Goal: Task Accomplishment & Management: Use online tool/utility

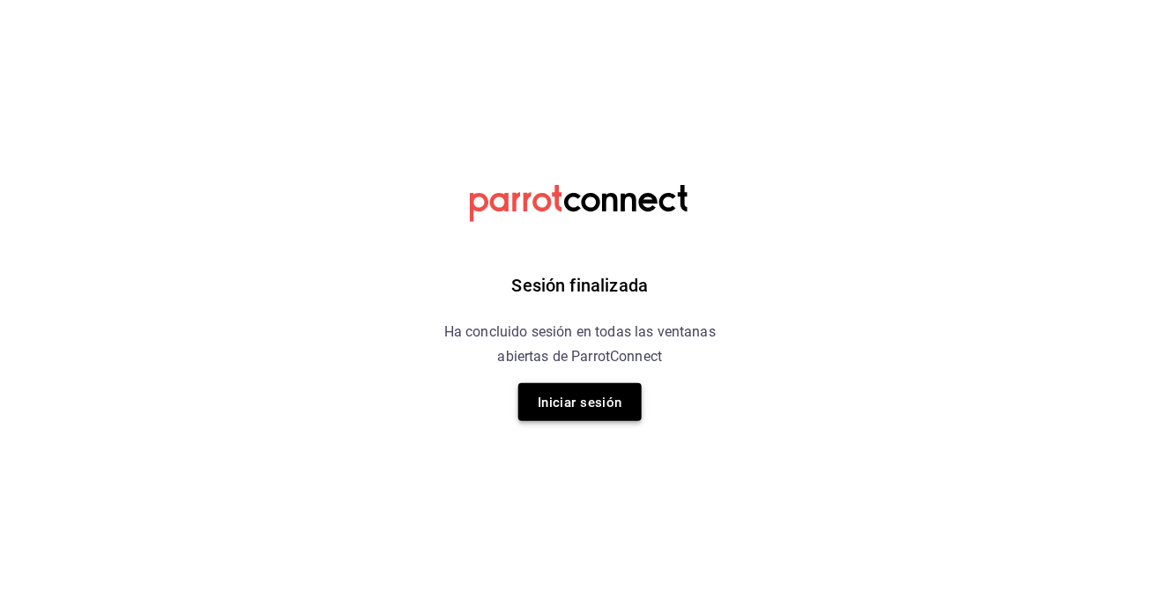
click at [575, 406] on font "Iniciar sesión" at bounding box center [580, 403] width 85 height 16
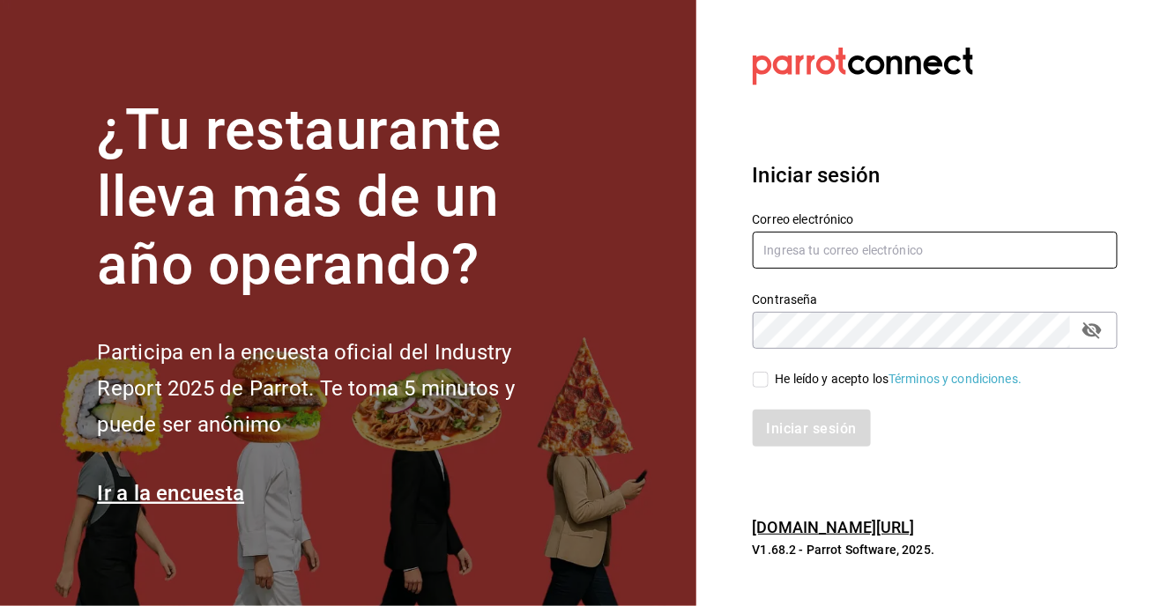
click at [832, 269] on input "text" at bounding box center [936, 250] width 366 height 37
type input "[EMAIL_ADDRESS][DOMAIN_NAME]"
click at [760, 388] on input "He leído y acepto los Términos y condiciones." at bounding box center [761, 380] width 16 height 16
checkbox input "true"
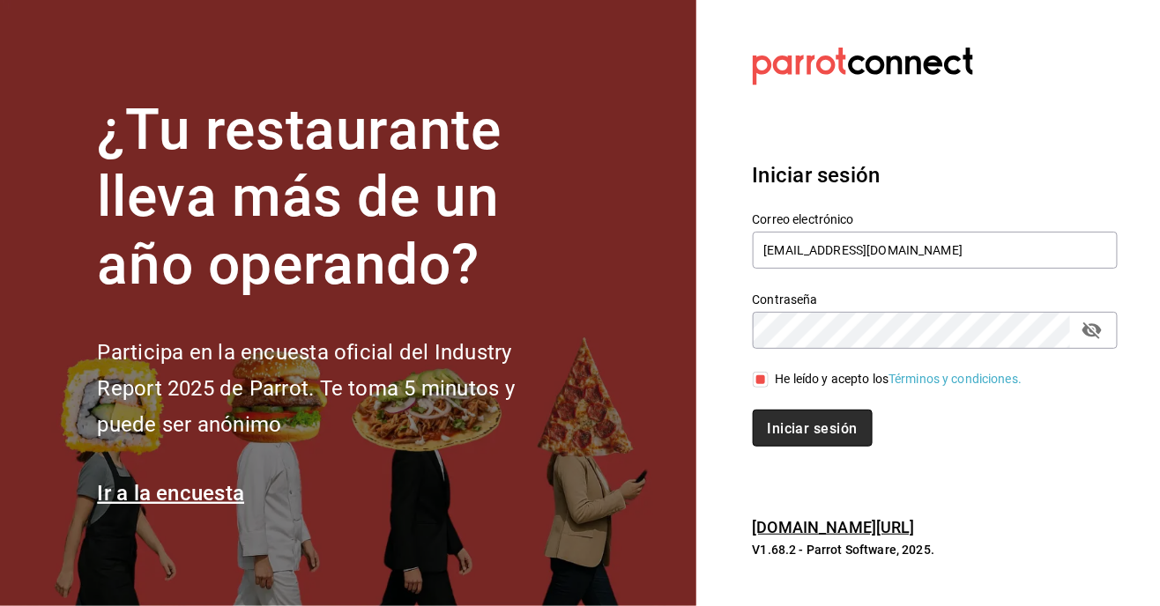
click at [809, 437] on font "Iniciar sesión" at bounding box center [813, 428] width 90 height 17
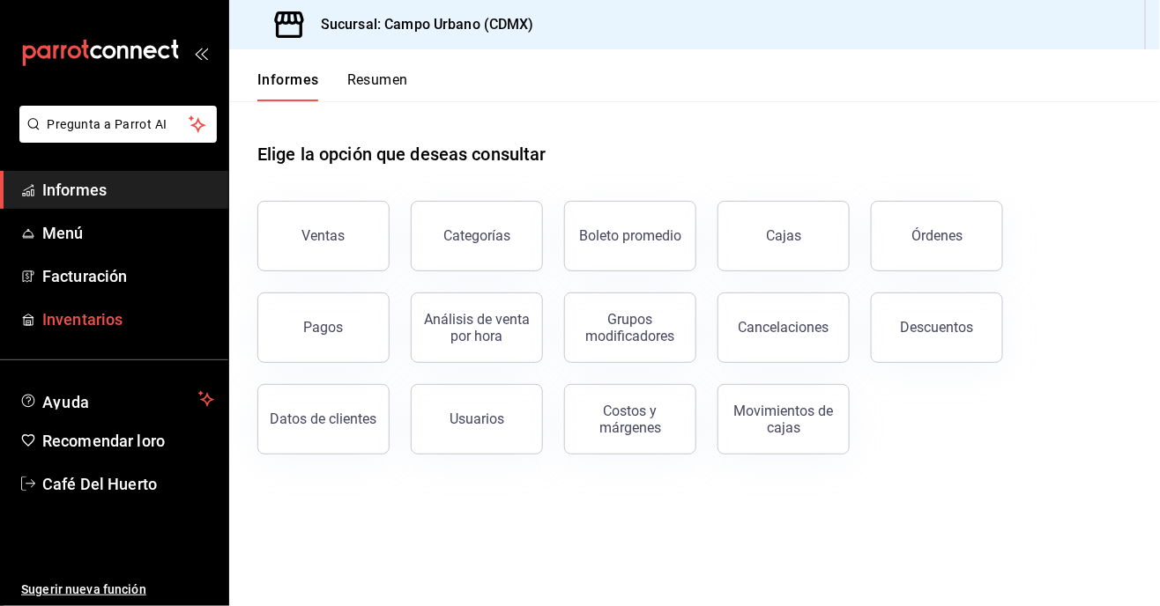
click at [85, 318] on font "Inventarios" at bounding box center [82, 319] width 80 height 19
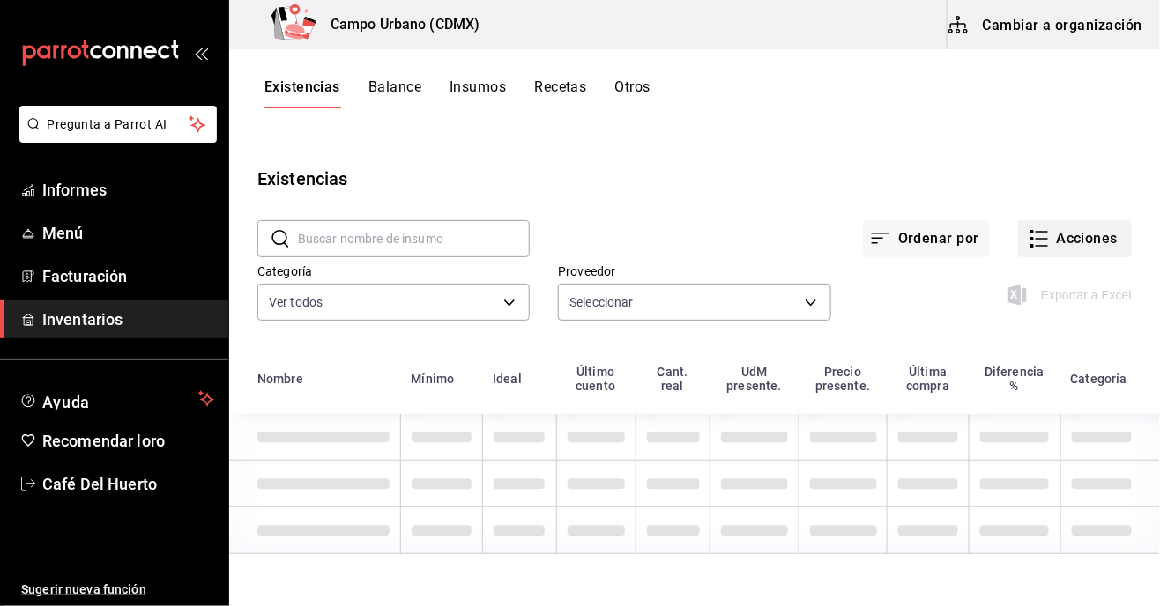
click at [1053, 253] on button "Acciones" at bounding box center [1075, 238] width 114 height 37
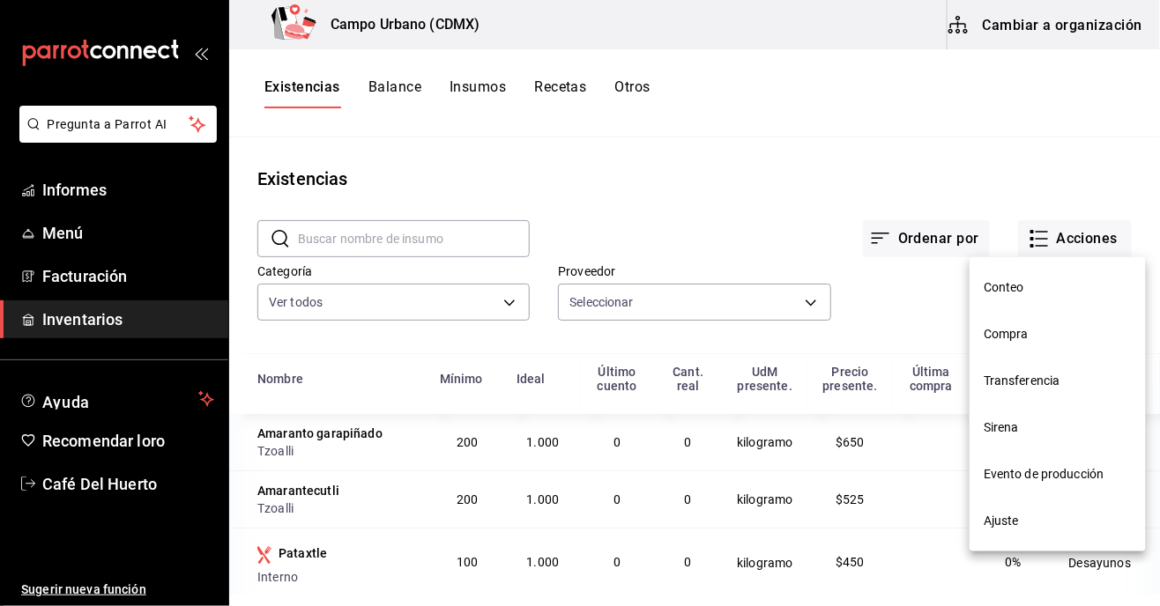
click at [932, 248] on div at bounding box center [580, 303] width 1160 height 606
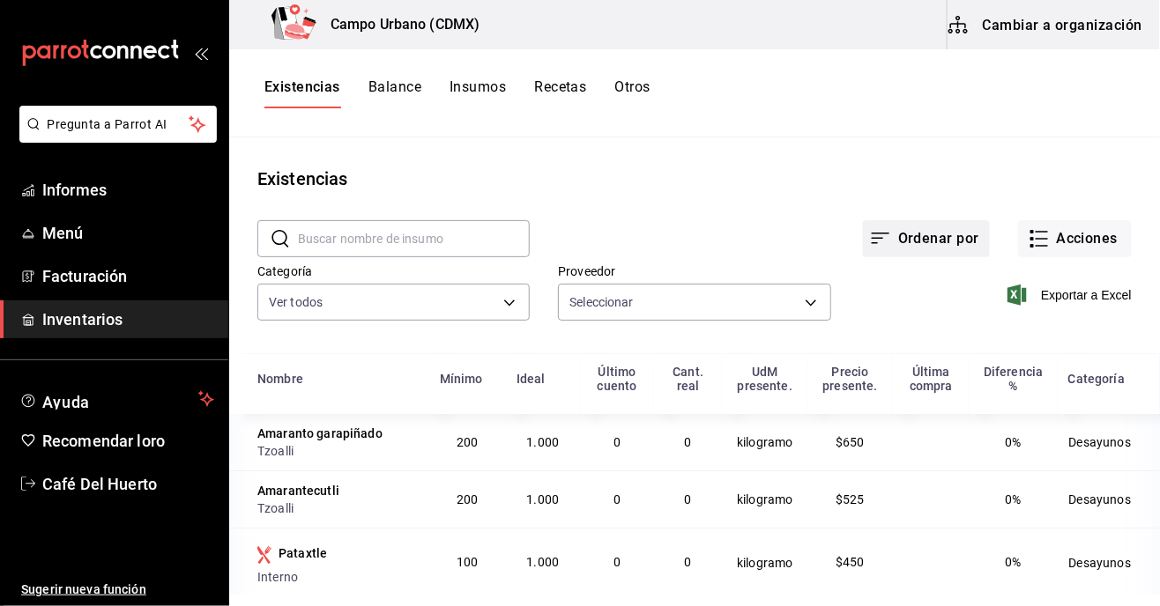
click at [908, 240] on font "Ordenar por" at bounding box center [938, 238] width 81 height 17
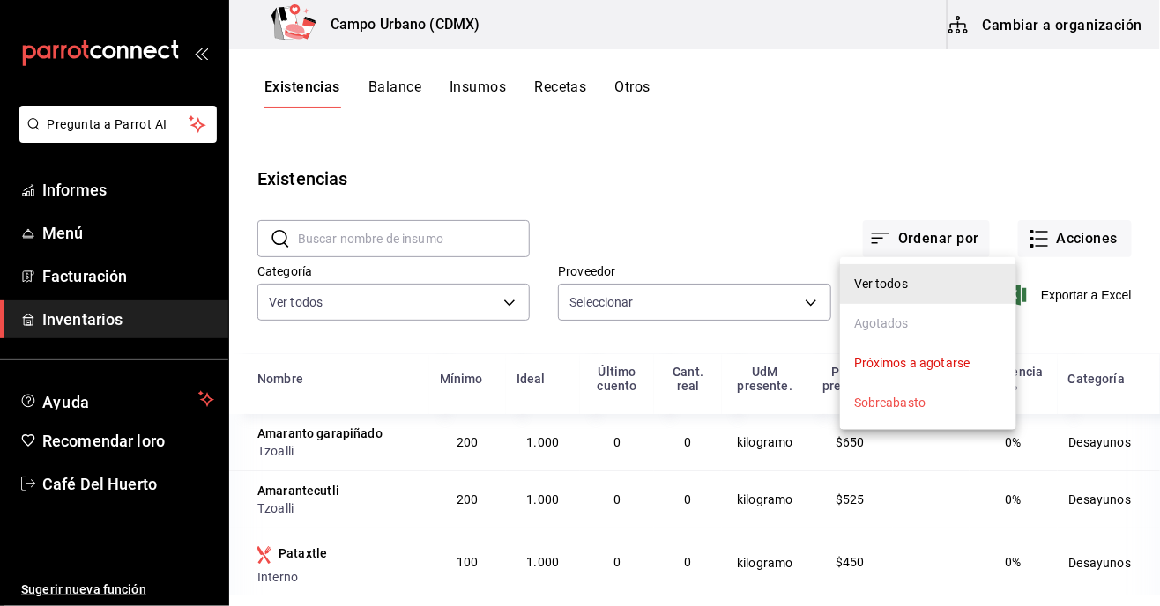
click at [893, 153] on div at bounding box center [580, 303] width 1160 height 606
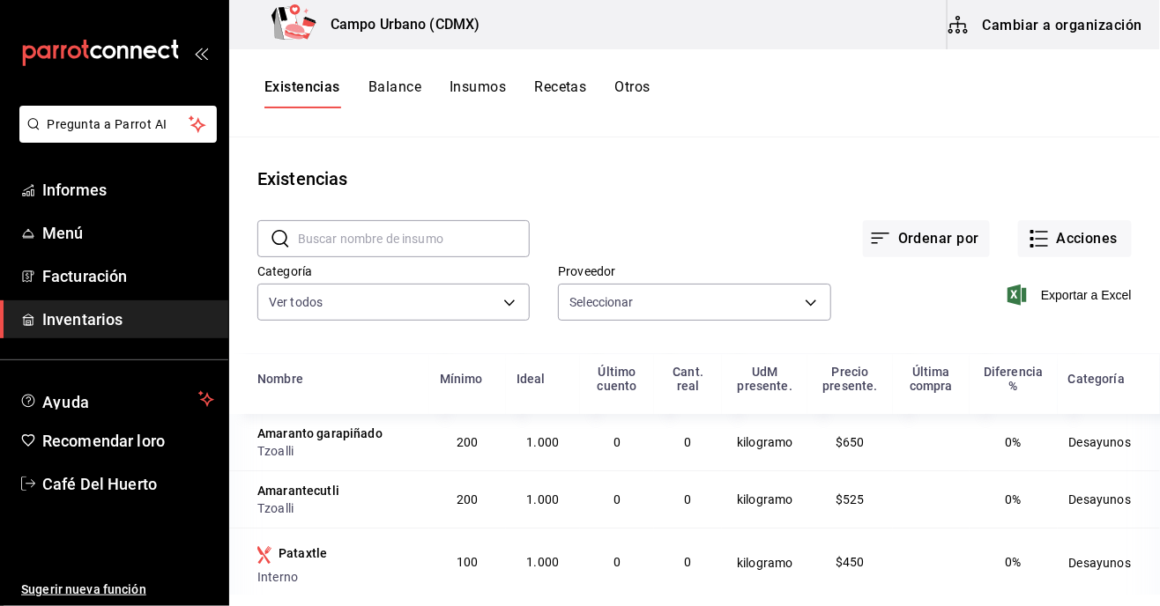
click at [569, 84] on font "Recetas" at bounding box center [560, 86] width 52 height 17
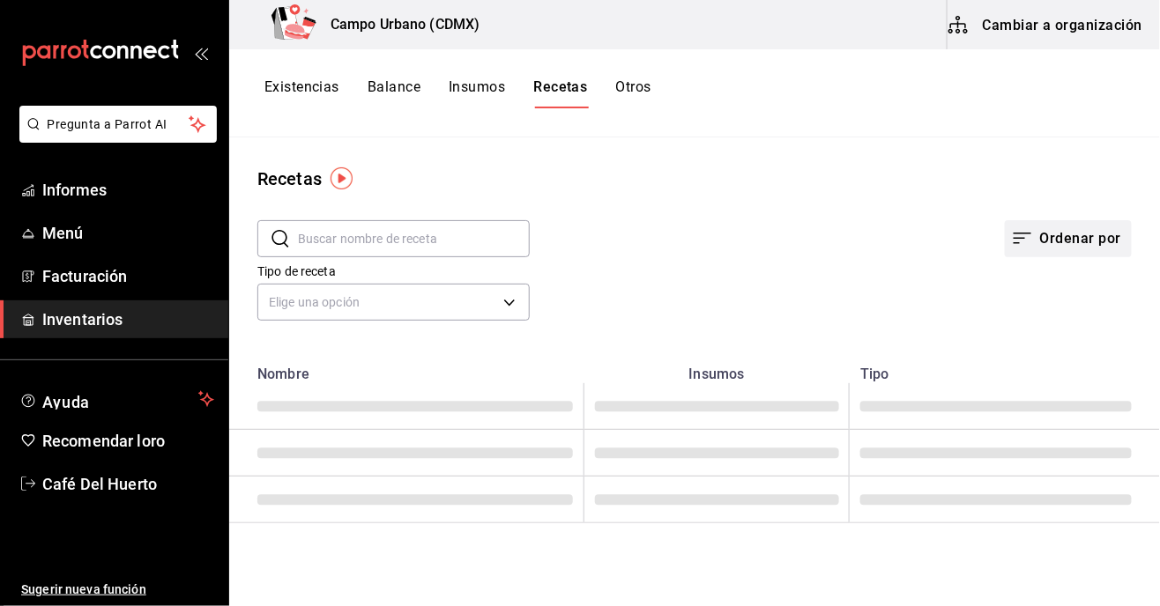
click at [1072, 233] on font "Ordenar por" at bounding box center [1080, 238] width 81 height 17
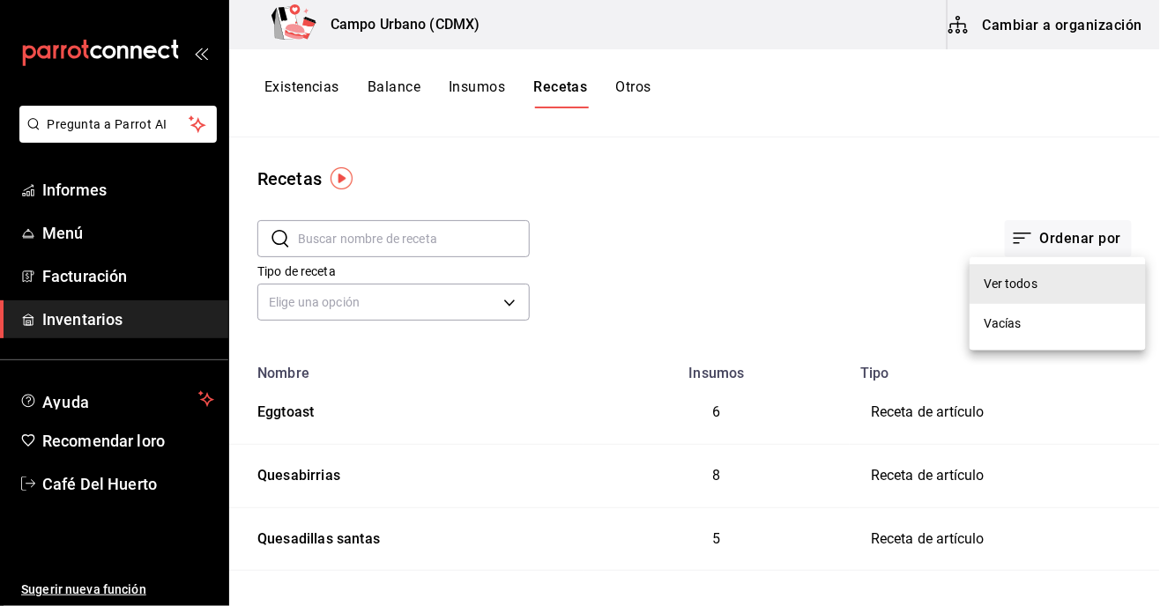
click at [984, 13] on div at bounding box center [580, 303] width 1160 height 606
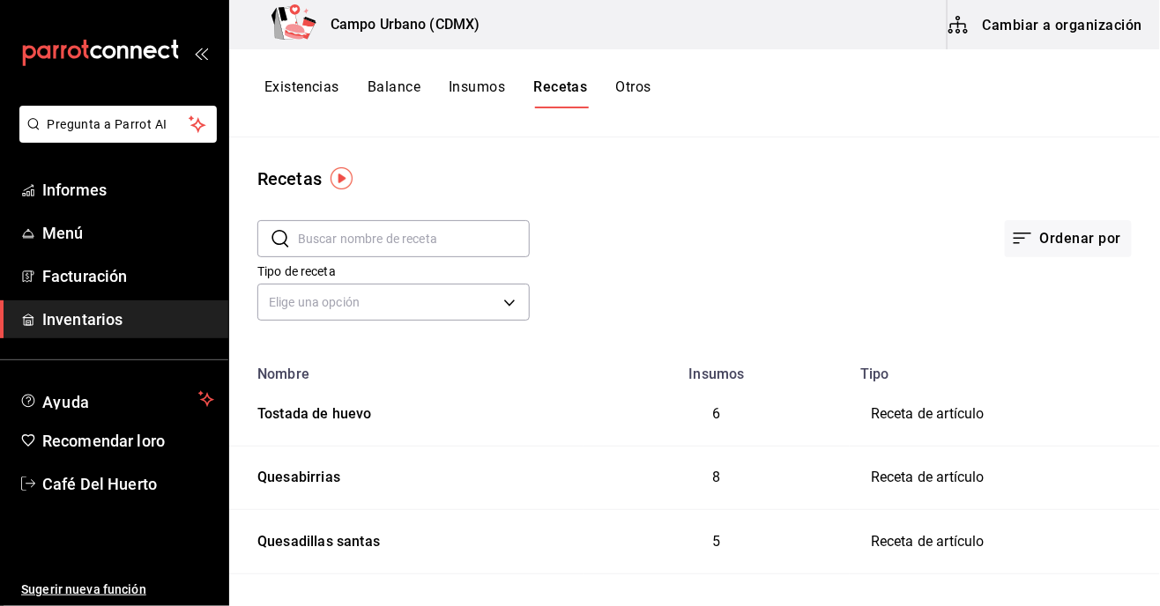
click at [1048, 14] on font "Cambiar a organización" at bounding box center [1063, 25] width 160 height 26
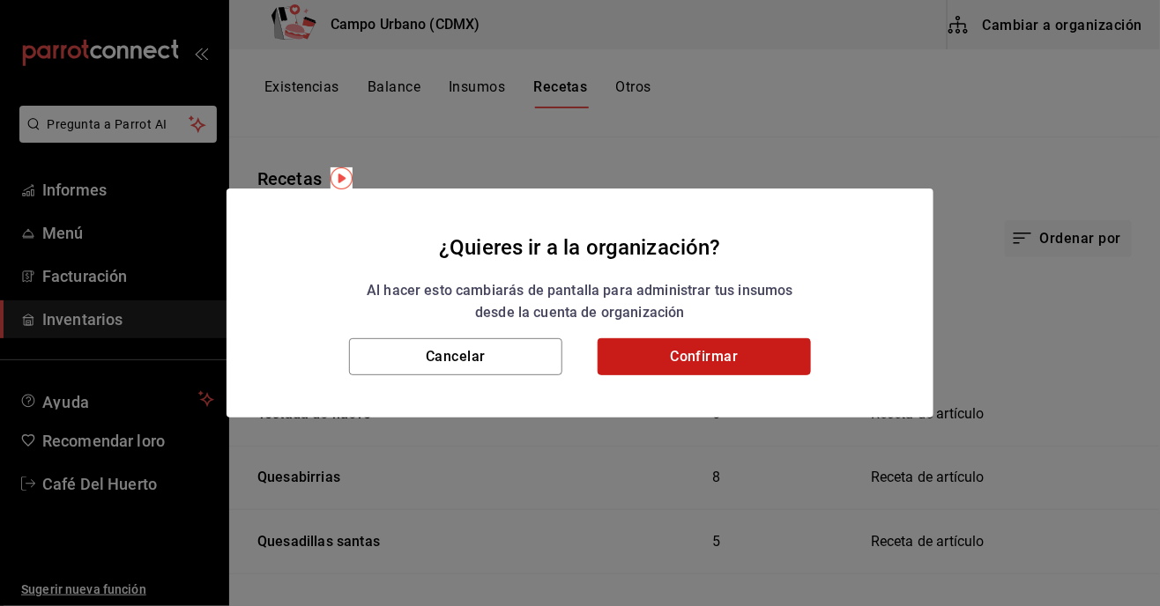
click at [674, 351] on button "Confirmar" at bounding box center [703, 356] width 213 height 37
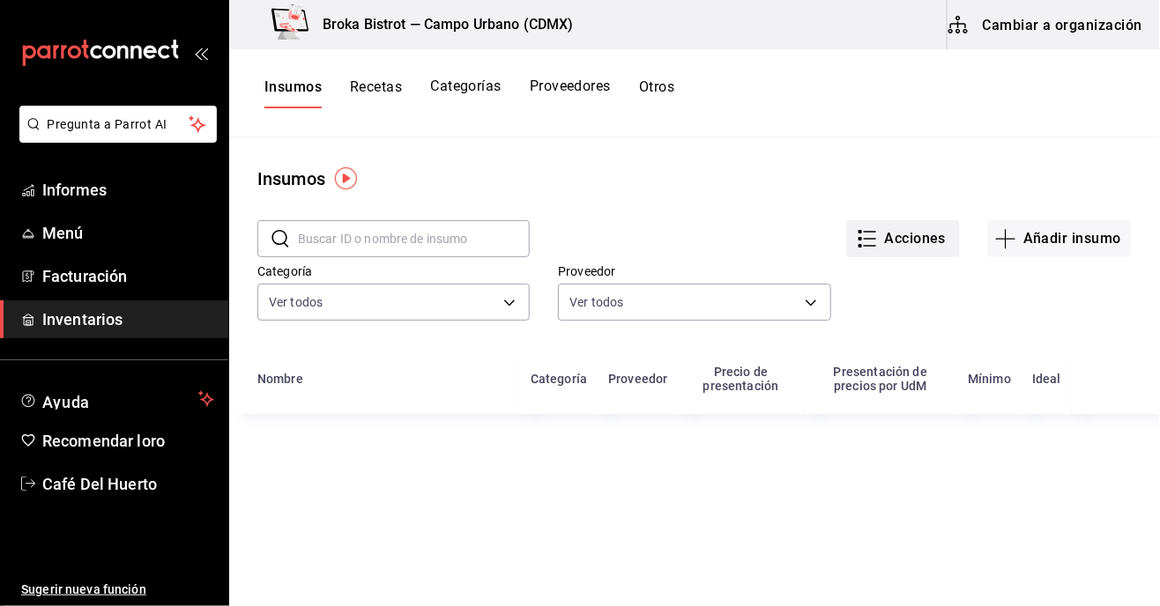
click at [887, 238] on font "Acciones" at bounding box center [916, 238] width 62 height 17
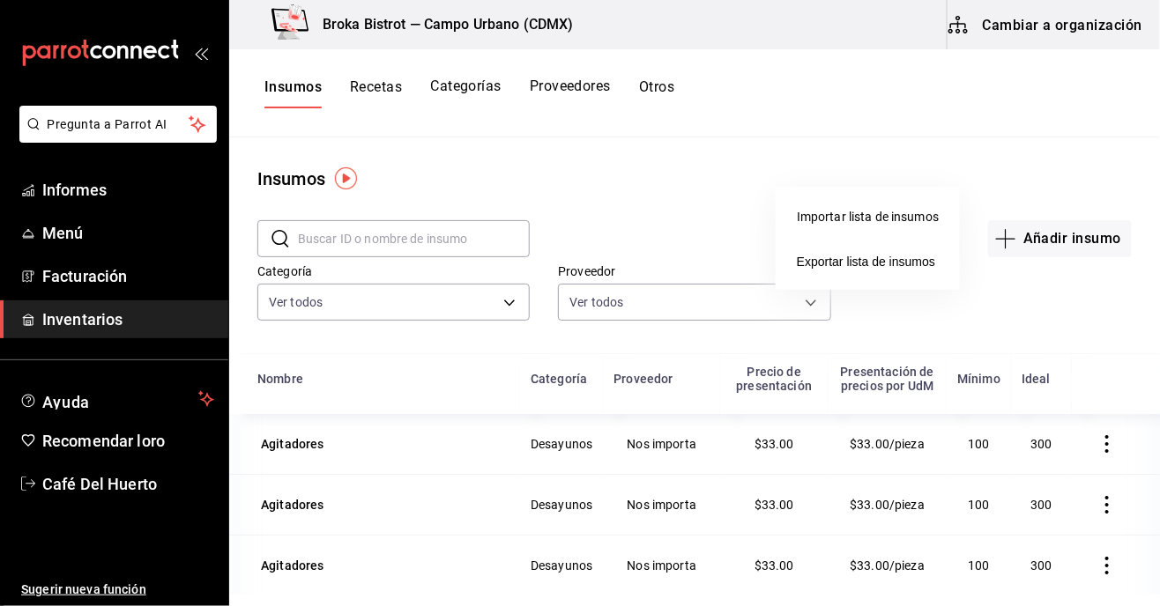
click at [842, 215] on font "Importar lista de insumos" at bounding box center [868, 217] width 142 height 14
click at [0, 0] on input "Importar lista de insumos" at bounding box center [0, 0] width 0 height 0
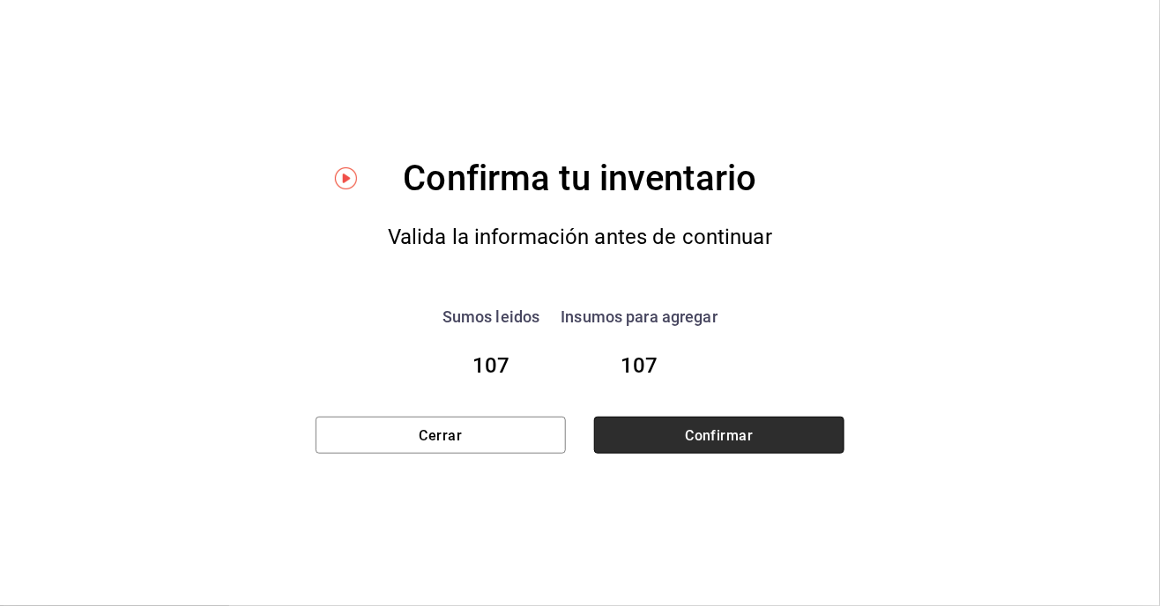
click at [704, 431] on font "Confirmar" at bounding box center [719, 435] width 68 height 17
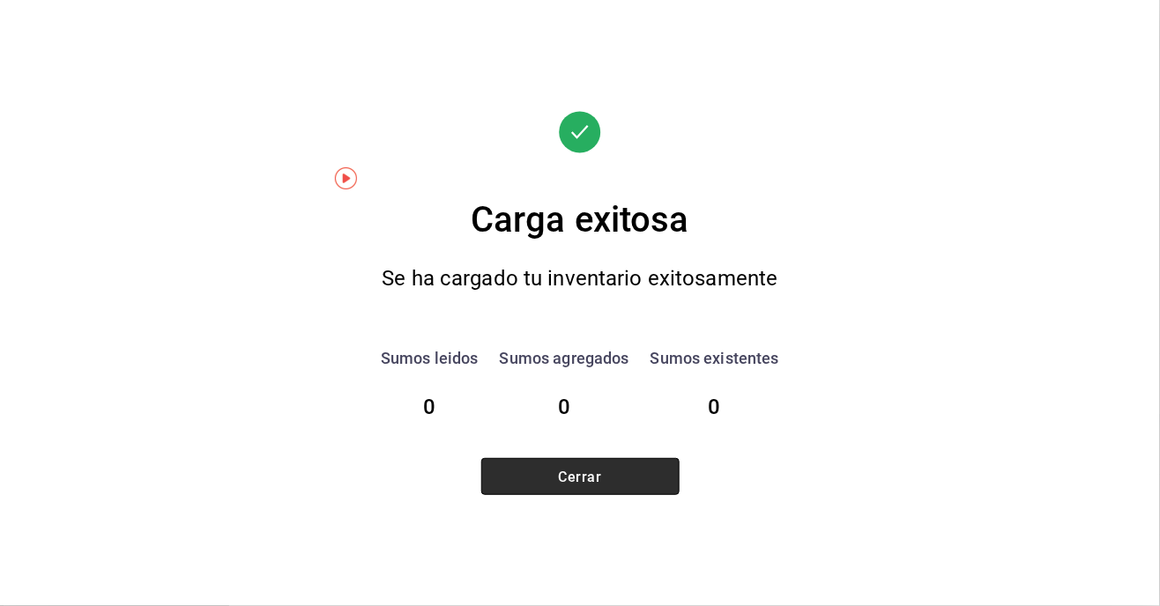
click at [585, 476] on font "Cerrar" at bounding box center [580, 476] width 43 height 17
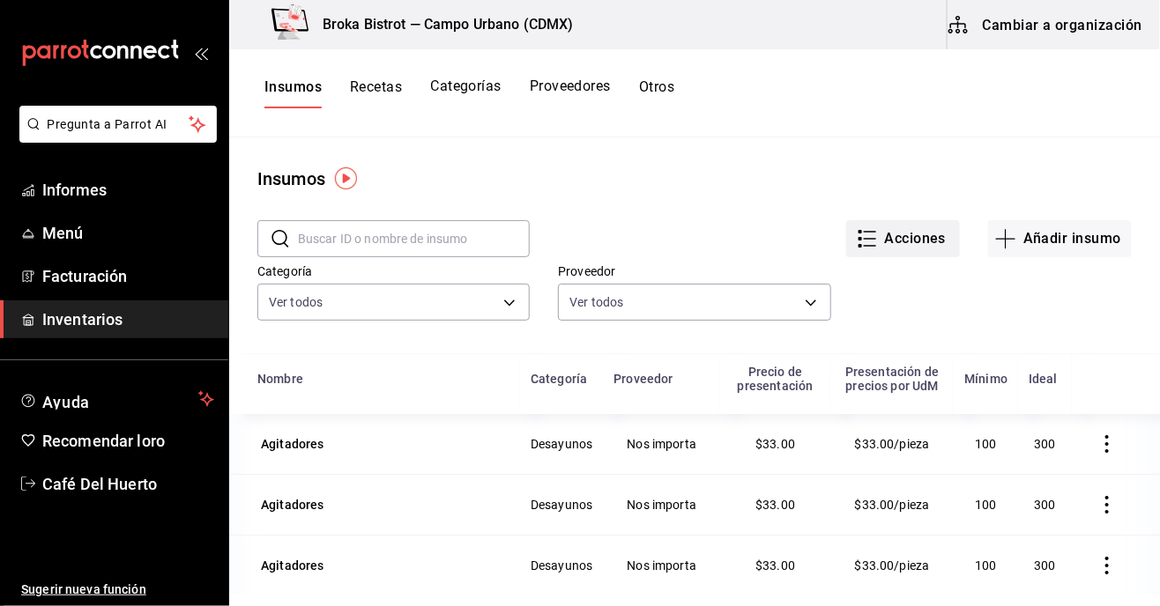
click at [904, 233] on font "Acciones" at bounding box center [916, 238] width 62 height 17
click at [838, 220] on font "Importar lista de insumos" at bounding box center [868, 217] width 142 height 14
click at [0, 0] on input "Importar lista de insumos" at bounding box center [0, 0] width 0 height 0
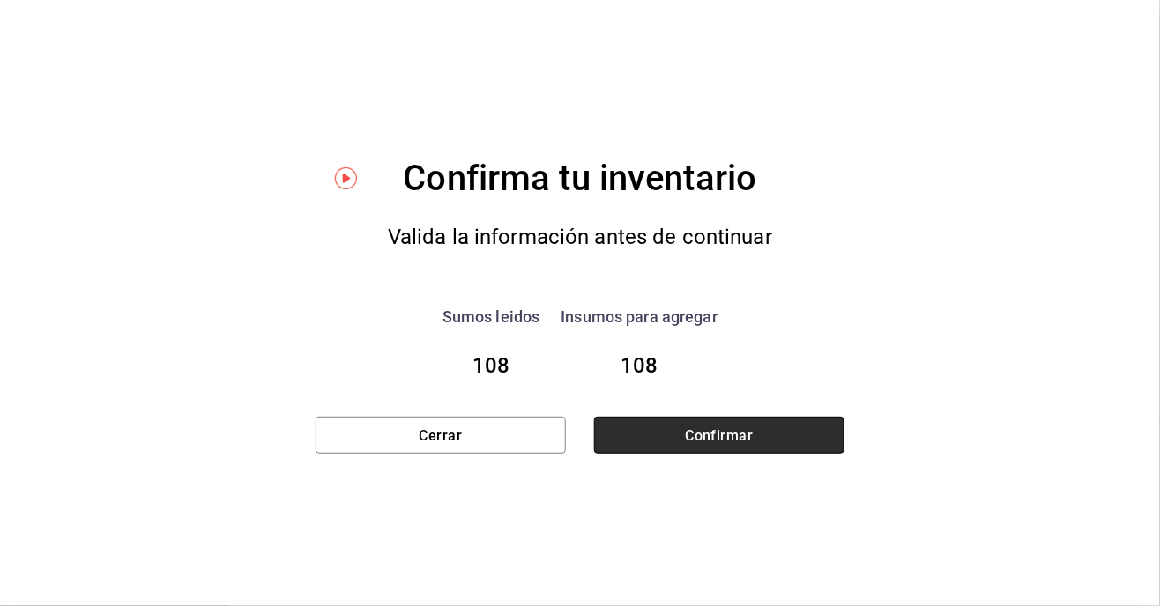
click at [717, 425] on button "Confirmar" at bounding box center [719, 435] width 250 height 37
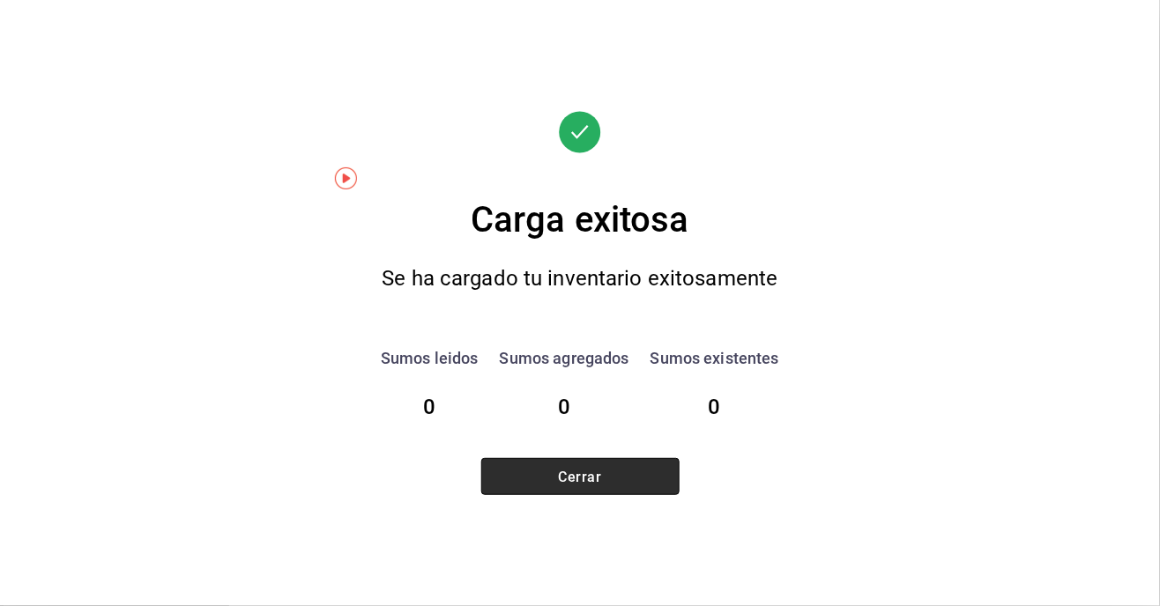
click at [563, 491] on button "Cerrar" at bounding box center [580, 476] width 198 height 37
